Goal: Task Accomplishment & Management: Complete application form

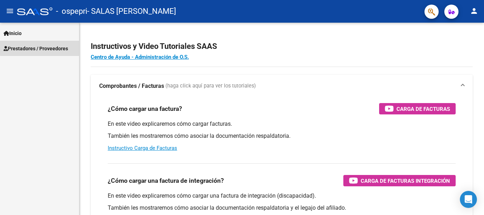
click at [52, 46] on span "Prestadores / Proveedores" at bounding box center [36, 49] width 64 height 8
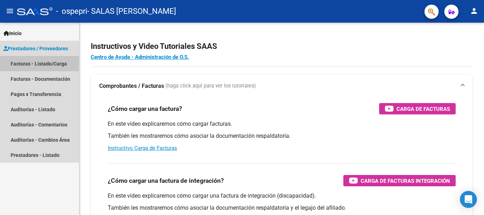
click at [44, 63] on link "Facturas - Listado/Carga" at bounding box center [39, 63] width 79 height 15
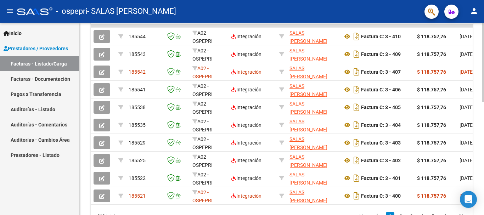
scroll to position [237, 0]
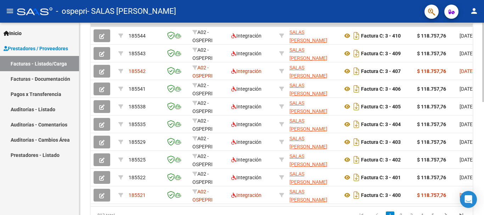
click at [477, 158] on div "Video tutorial PRESTADORES -> Listado de CPBTs Emitidos por Prestadores / Prove…" at bounding box center [282, 16] width 406 height 462
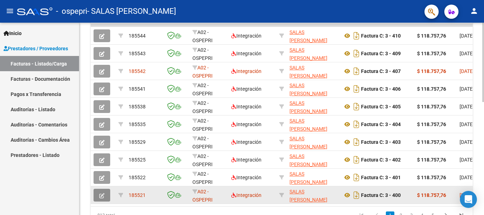
click at [99, 199] on button "button" at bounding box center [102, 195] width 17 height 13
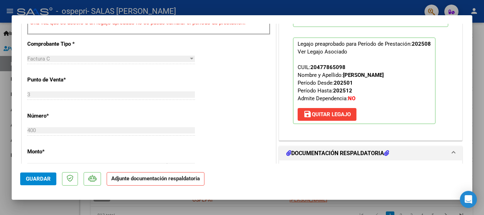
scroll to position [244, 0]
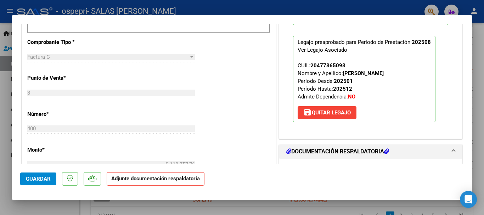
click at [333, 120] on p "Legajo preaprobado para Período de Prestación: 202508 Ver Legajo Asociado CUIL:…" at bounding box center [364, 79] width 142 height 86
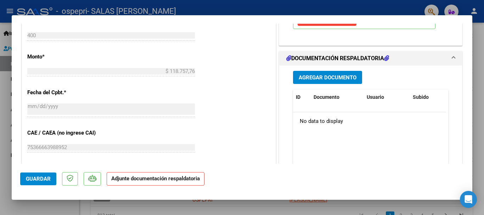
scroll to position [351, 0]
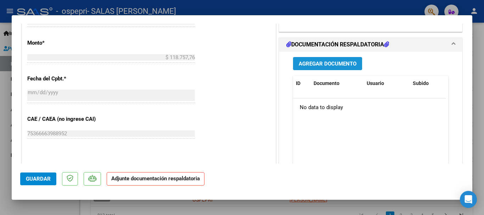
click at [324, 63] on span "Agregar Documento" at bounding box center [328, 64] width 58 height 6
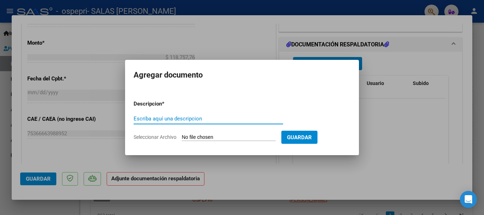
click at [177, 118] on input "Escriba aquí una descripcion" at bounding box center [209, 119] width 150 height 6
type input "planilla de asistencia"
click at [195, 134] on input "Seleccionar Archivo" at bounding box center [229, 137] width 94 height 7
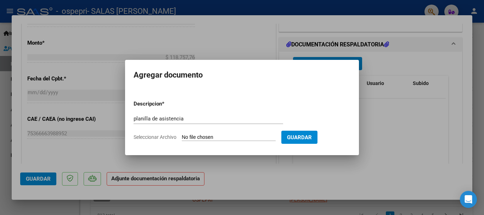
click at [242, 136] on input "Seleccionar Archivo" at bounding box center [229, 137] width 94 height 7
type input "C:\fakepath\CamScanner [DATE] 17.18.pdf"
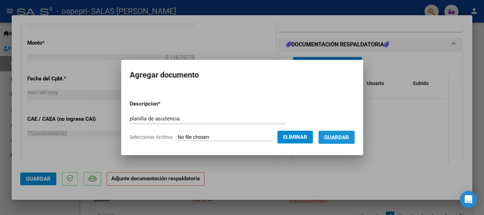
click at [340, 137] on span "Guardar" at bounding box center [336, 137] width 25 height 6
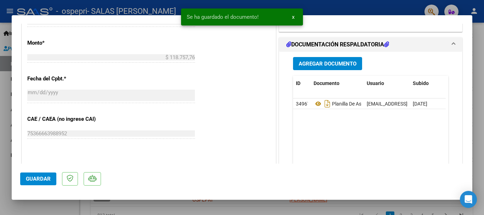
click at [4, 88] on div at bounding box center [242, 107] width 484 height 215
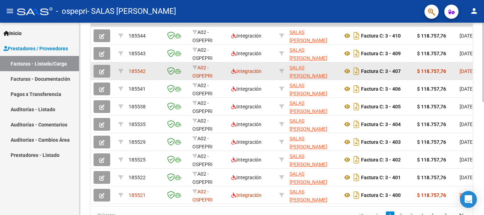
click at [105, 74] on button "button" at bounding box center [102, 71] width 17 height 13
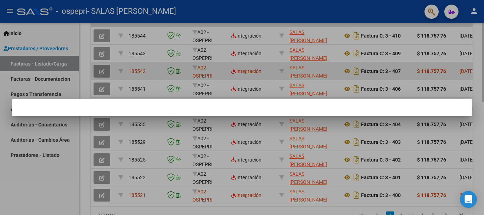
click at [105, 74] on div at bounding box center [242, 107] width 484 height 215
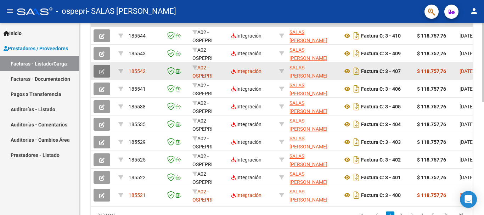
click at [105, 74] on button "button" at bounding box center [102, 71] width 17 height 13
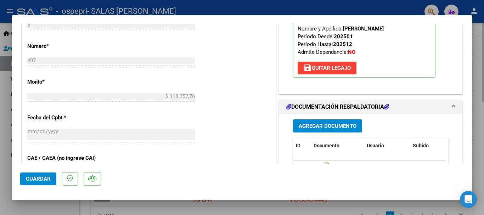
scroll to position [326, 0]
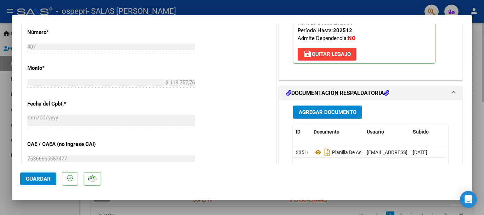
click at [317, 115] on span "Agregar Documento" at bounding box center [328, 112] width 58 height 6
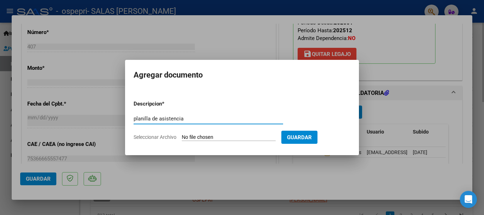
type input "planilla de asistencia"
click at [213, 139] on input "Seleccionar Archivo" at bounding box center [229, 137] width 94 height 7
type input "C:\fakepath\CamScanner [DATE] 20.13.pdf"
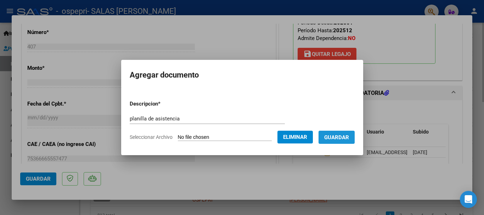
click at [342, 134] on span "Guardar" at bounding box center [336, 137] width 25 height 6
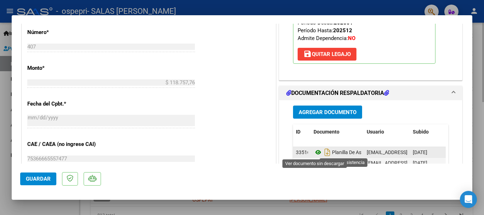
click at [319, 152] on icon at bounding box center [318, 152] width 9 height 9
